Goal: Navigation & Orientation: Find specific page/section

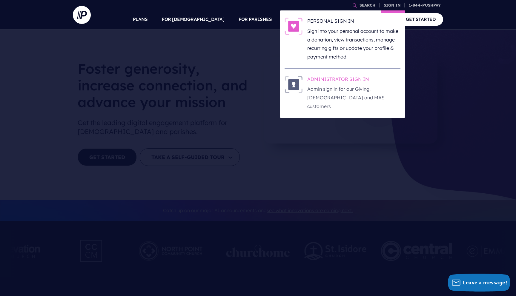
click at [329, 80] on h6 "ADMINISTRATOR SIGN IN" at bounding box center [353, 80] width 93 height 9
click at [347, 78] on h6 "ADMINISTRATOR SIGN IN" at bounding box center [353, 80] width 93 height 9
click at [357, 77] on h6 "ADMINISTRATOR SIGN IN" at bounding box center [353, 80] width 93 height 9
